Goal: Task Accomplishment & Management: Complete application form

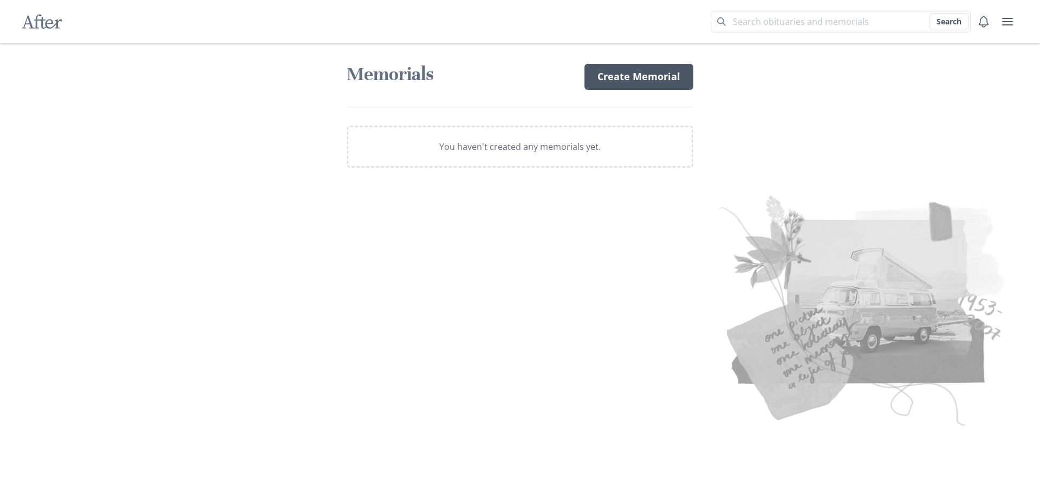
click at [630, 69] on link "Create Memorial" at bounding box center [639, 77] width 109 height 26
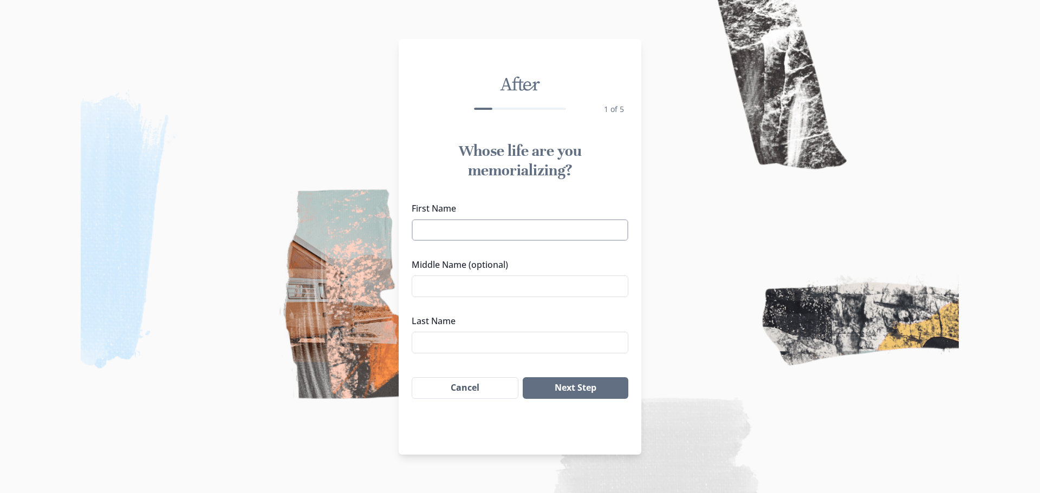
click at [449, 226] on input "First Name" at bounding box center [520, 230] width 217 height 22
type input "[PERSON_NAME]"
click at [457, 276] on input "Middle Name (optional)" at bounding box center [520, 287] width 217 height 22
type input "[PERSON_NAME]"
click at [444, 340] on input "Last Name" at bounding box center [520, 343] width 217 height 22
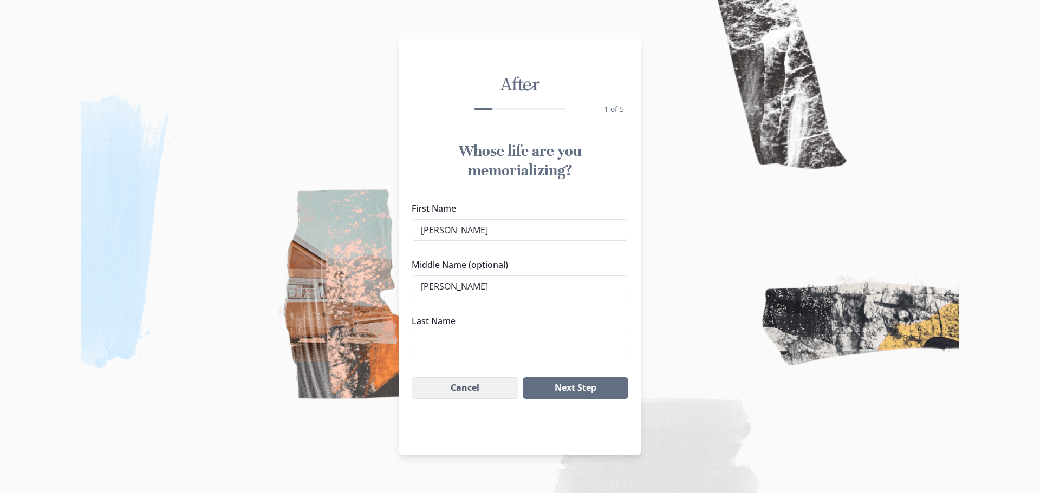
type input "[PERSON_NAME]"
click at [569, 388] on button "Next Step" at bounding box center [576, 389] width 106 height 22
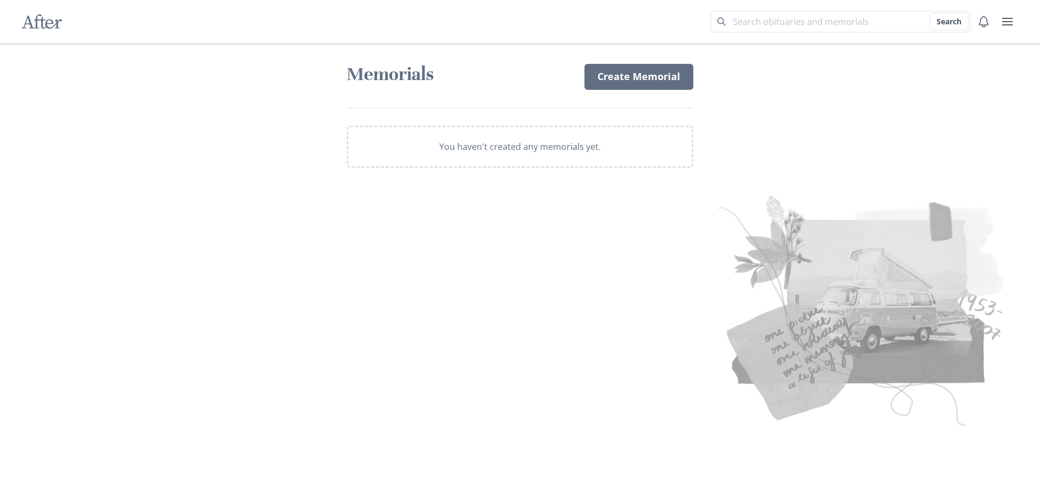
click at [277, 284] on div "After Search Memorials Create Memorial You haven't created any memorials yet." at bounding box center [520, 246] width 1040 height 493
